Goal: Find specific page/section: Find specific page/section

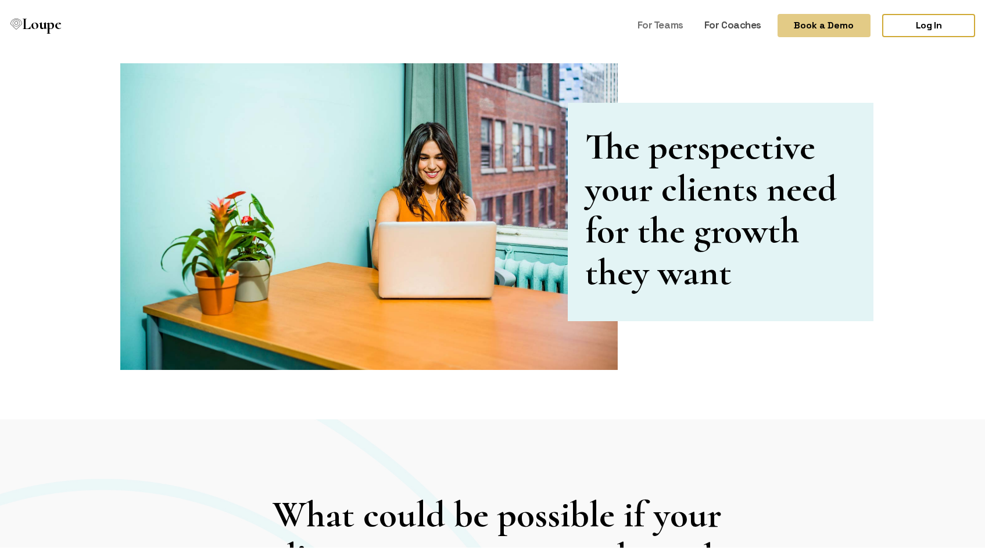
click at [708, 24] on link "For Coaches" at bounding box center [732, 23] width 66 height 22
click at [720, 23] on link "For Coaches" at bounding box center [732, 23] width 66 height 22
click at [729, 26] on link "For Coaches" at bounding box center [732, 23] width 66 height 22
click at [714, 22] on link "For Coaches" at bounding box center [732, 23] width 66 height 22
click at [734, 27] on link "For Coaches" at bounding box center [732, 23] width 66 height 22
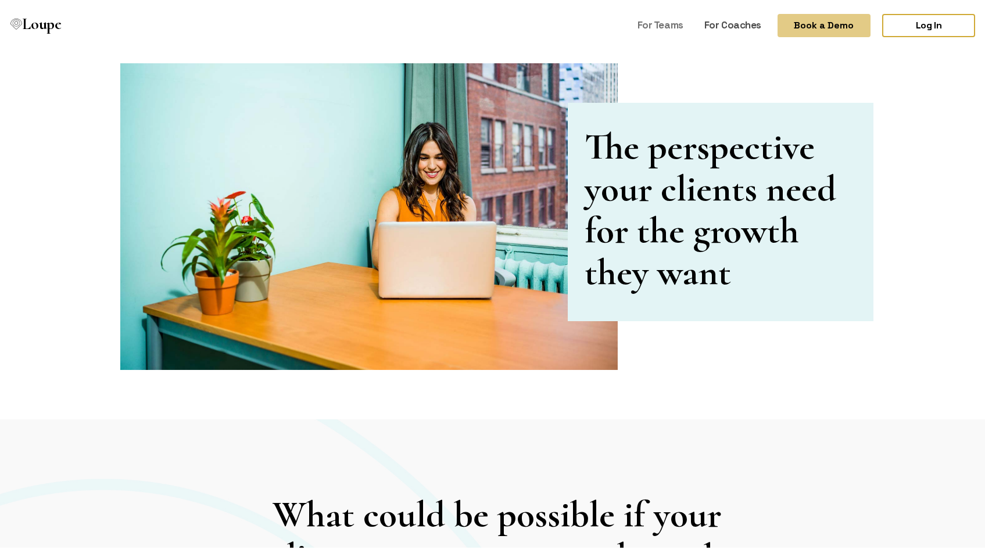
click at [726, 21] on link "For Coaches" at bounding box center [732, 23] width 66 height 22
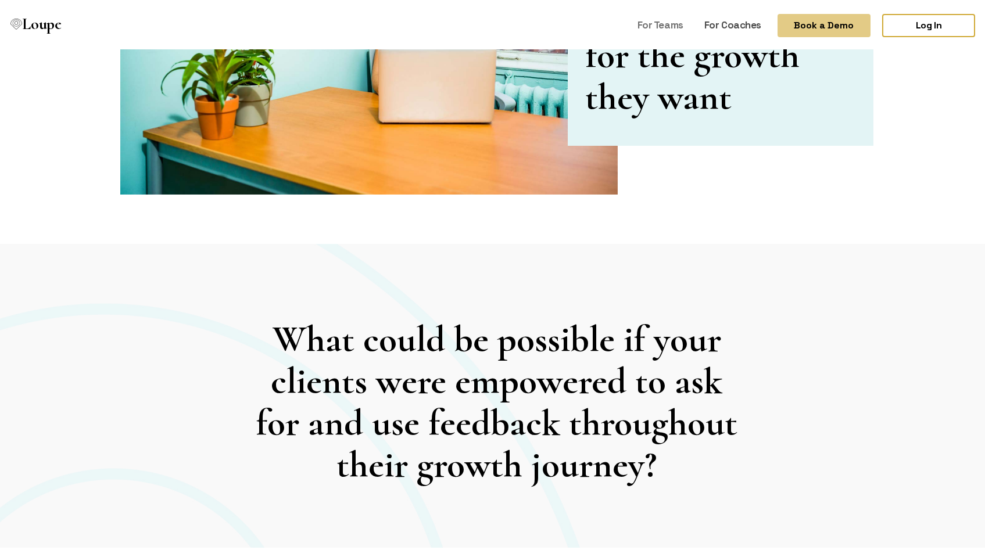
scroll to position [97, 0]
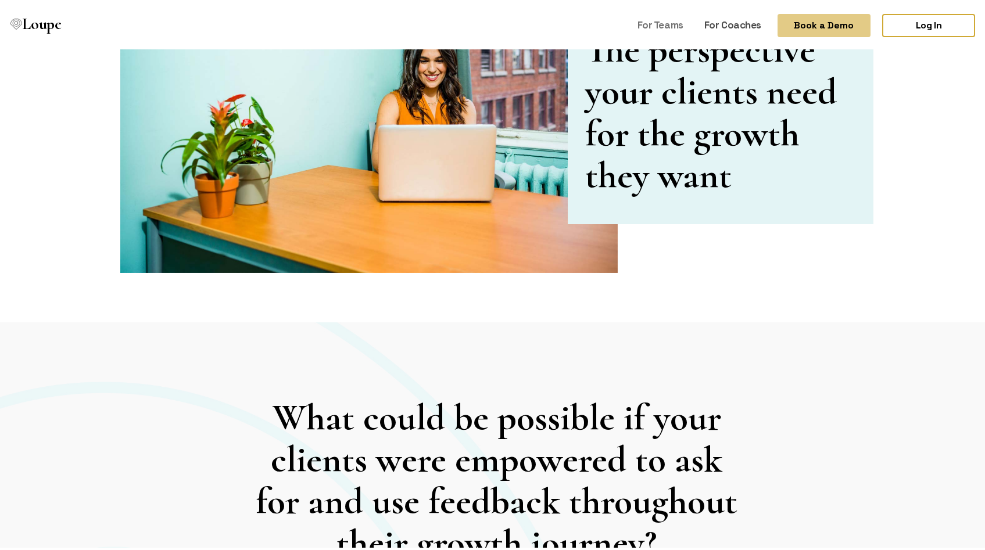
click at [732, 22] on link "For Coaches" at bounding box center [732, 23] width 66 height 22
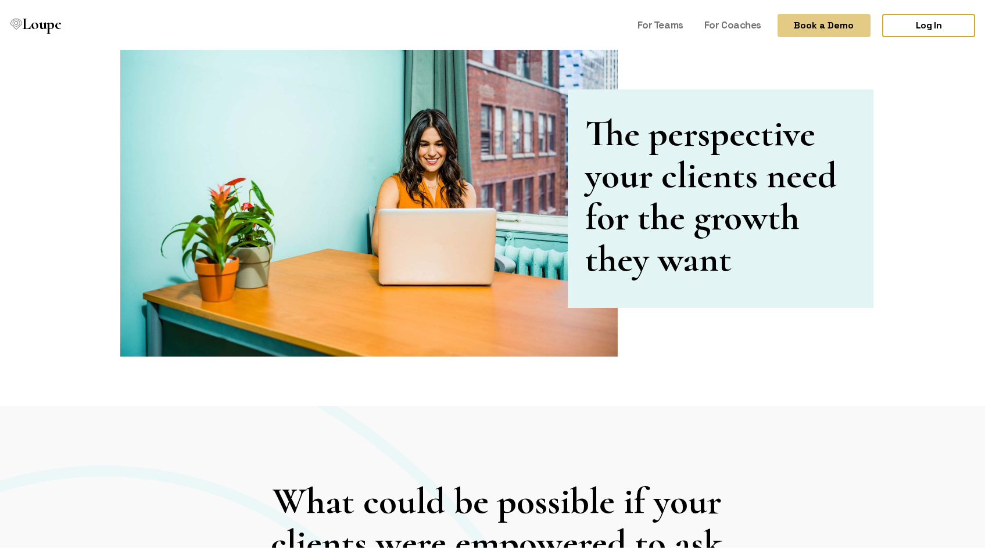
scroll to position [0, 0]
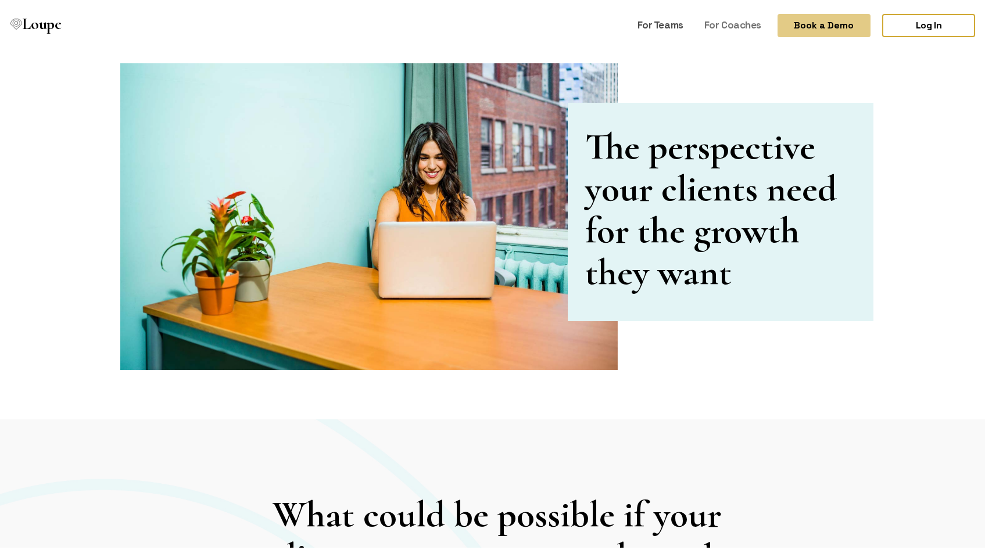
click at [655, 24] on link "For Teams" at bounding box center [660, 23] width 55 height 22
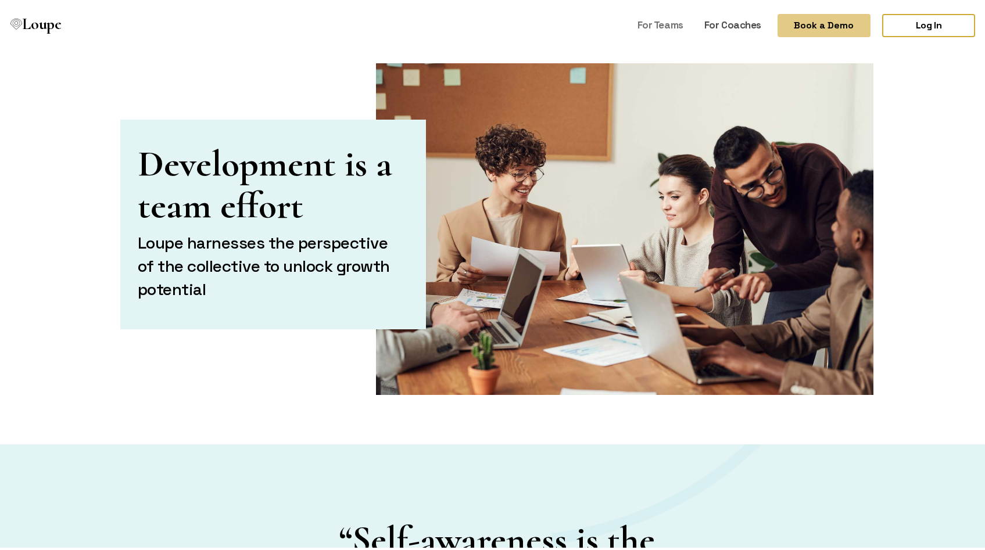
click at [712, 19] on link "For Coaches" at bounding box center [732, 23] width 66 height 22
